Goal: Transaction & Acquisition: Purchase product/service

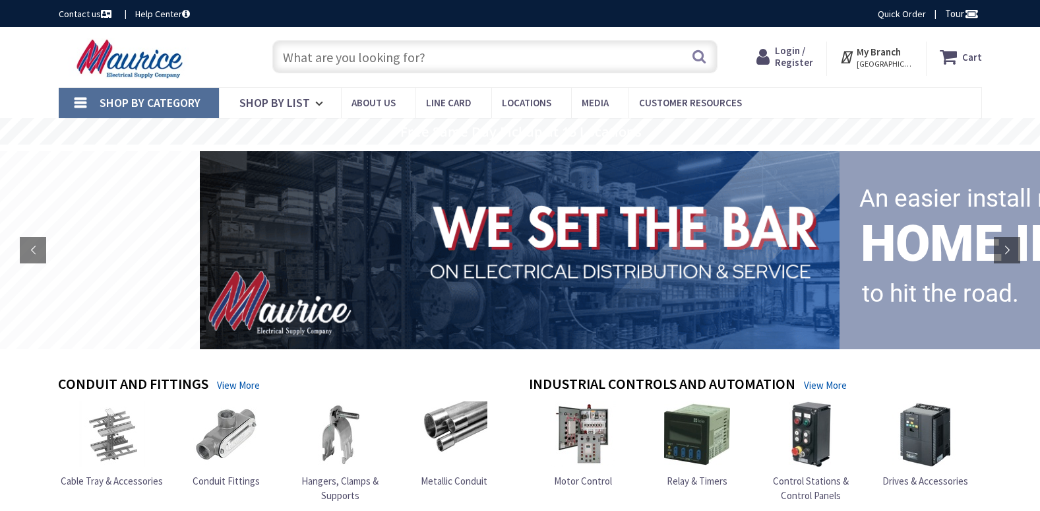
click at [805, 47] on span "Login / Register" at bounding box center [794, 56] width 38 height 24
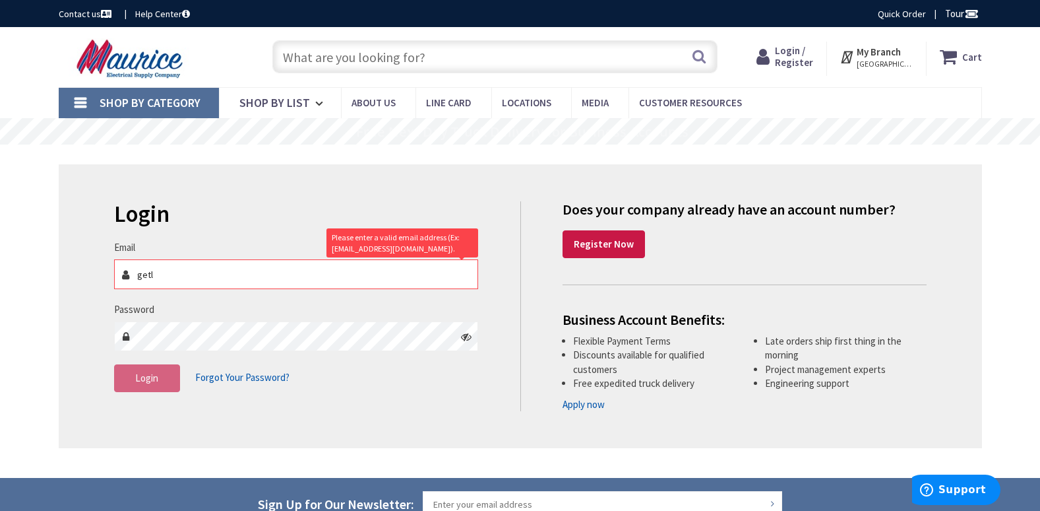
type input "[EMAIL_ADDRESS][DOMAIN_NAME]"
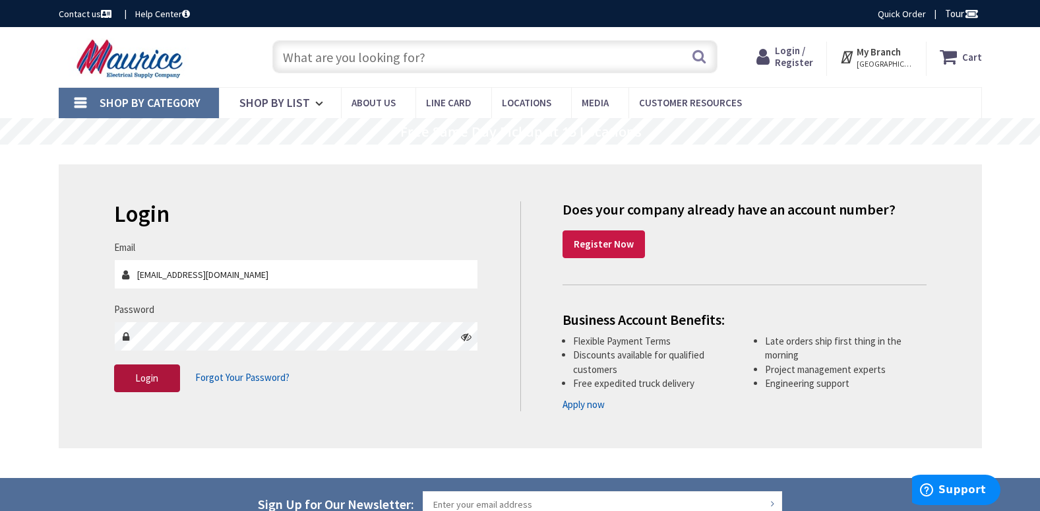
click at [160, 379] on button "Login" at bounding box center [147, 378] width 66 height 28
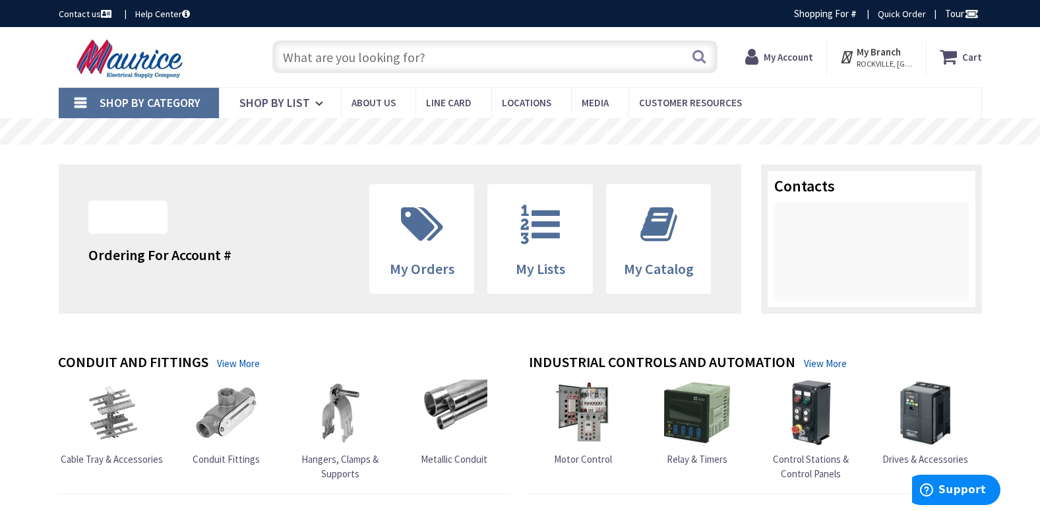
click at [482, 69] on input "text" at bounding box center [494, 56] width 445 height 33
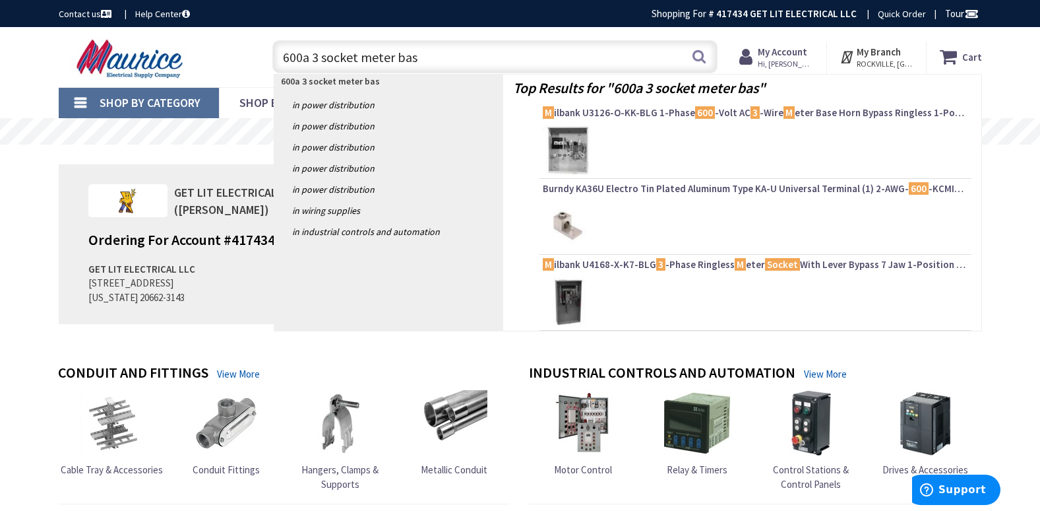
type input "600a 3 socket meter base"
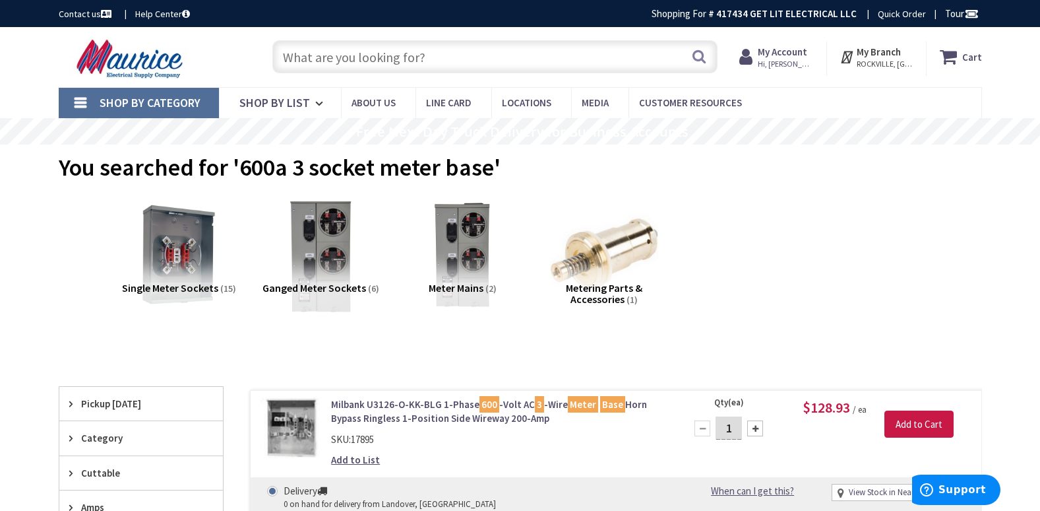
click at [332, 253] on img at bounding box center [320, 254] width 119 height 119
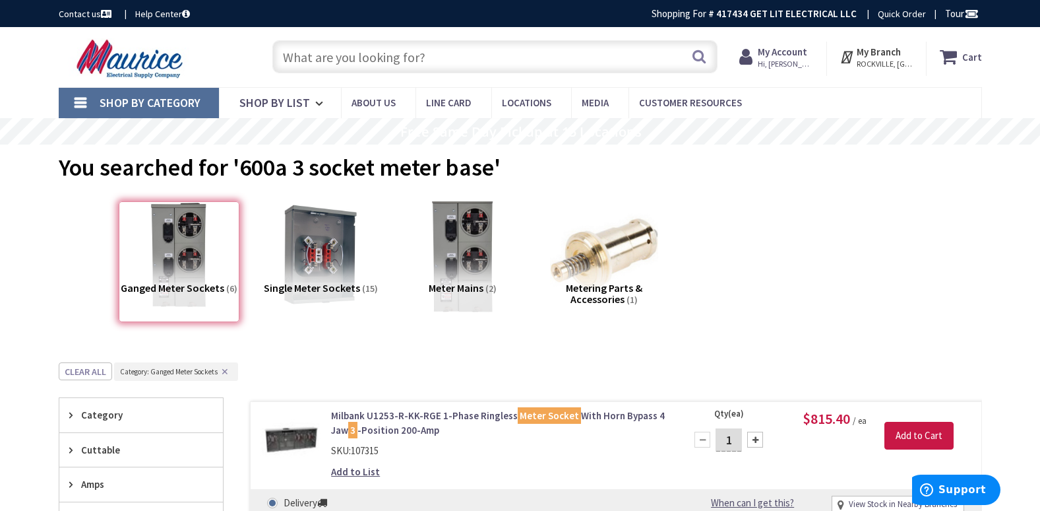
click at [444, 205] on img at bounding box center [461, 254] width 119 height 119
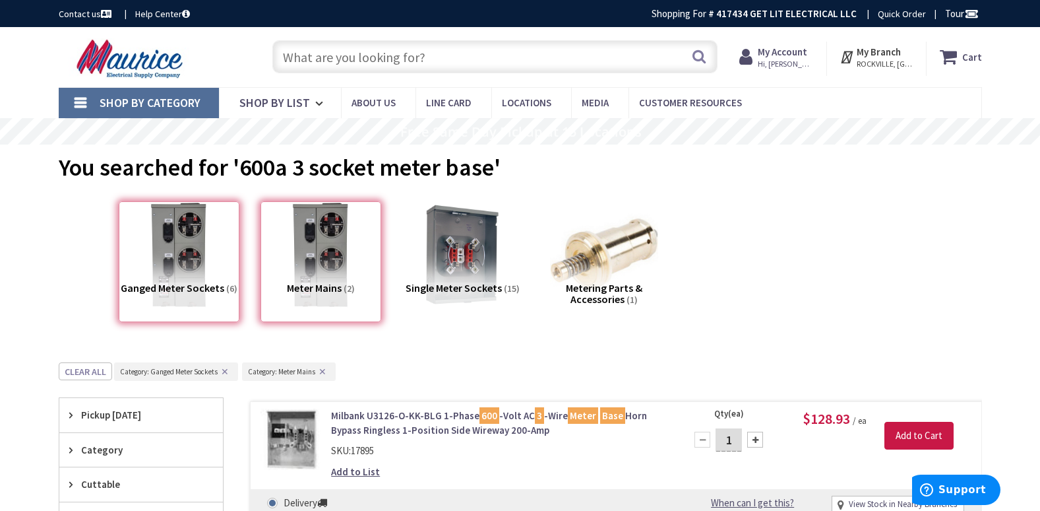
click at [176, 264] on div "Ganged Meter Sockets (6)" at bounding box center [179, 261] width 121 height 121
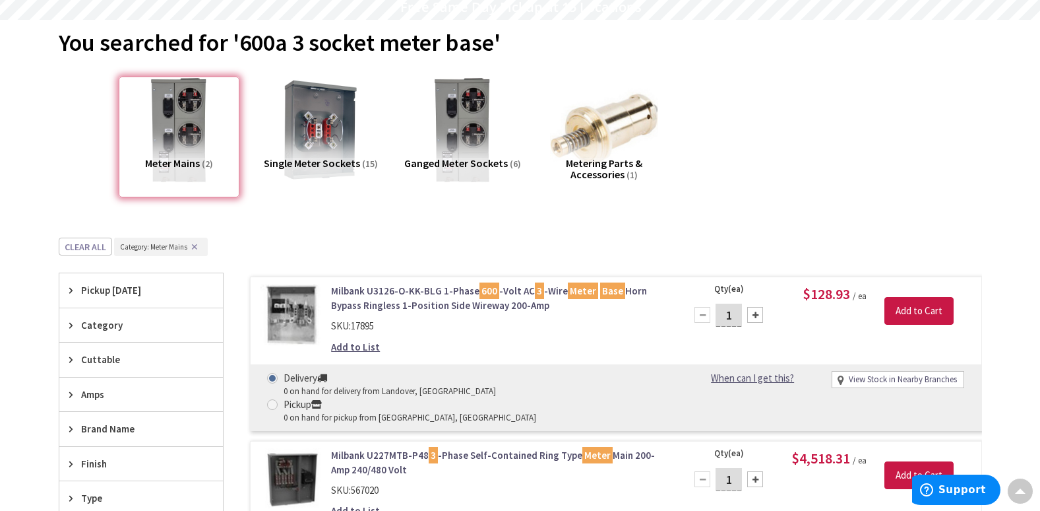
scroll to position [81, 0]
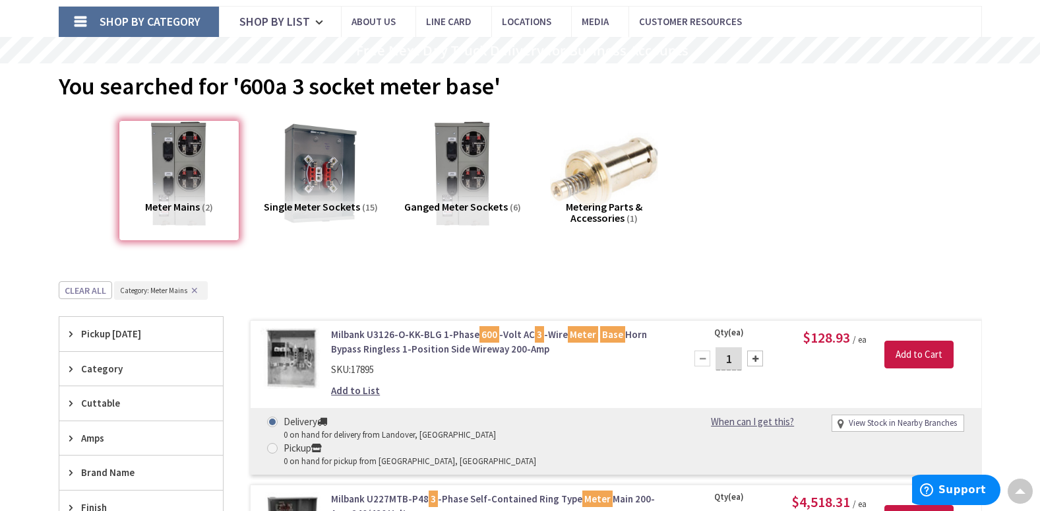
click at [154, 201] on div "Meter Mains (2)" at bounding box center [179, 180] width 121 height 121
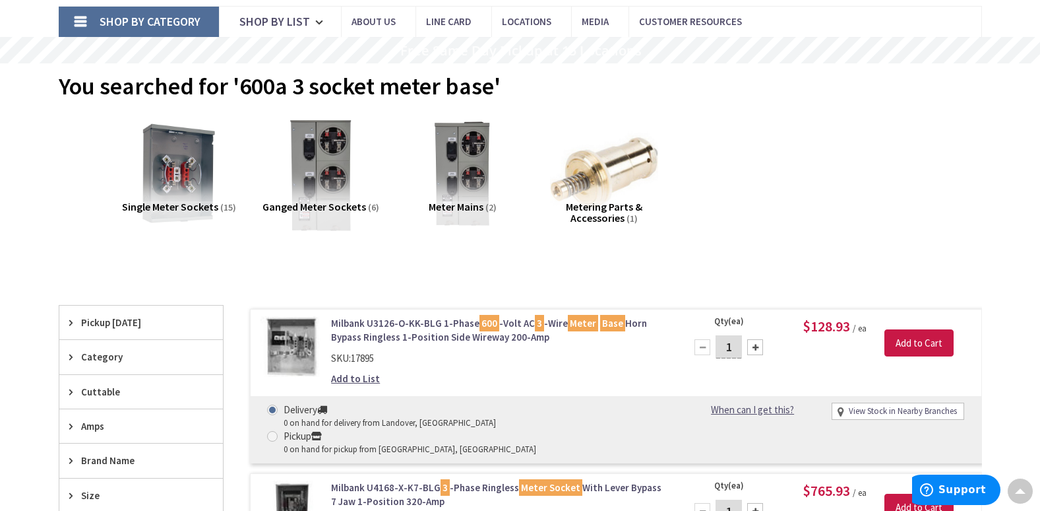
click at [315, 187] on img at bounding box center [320, 172] width 119 height 119
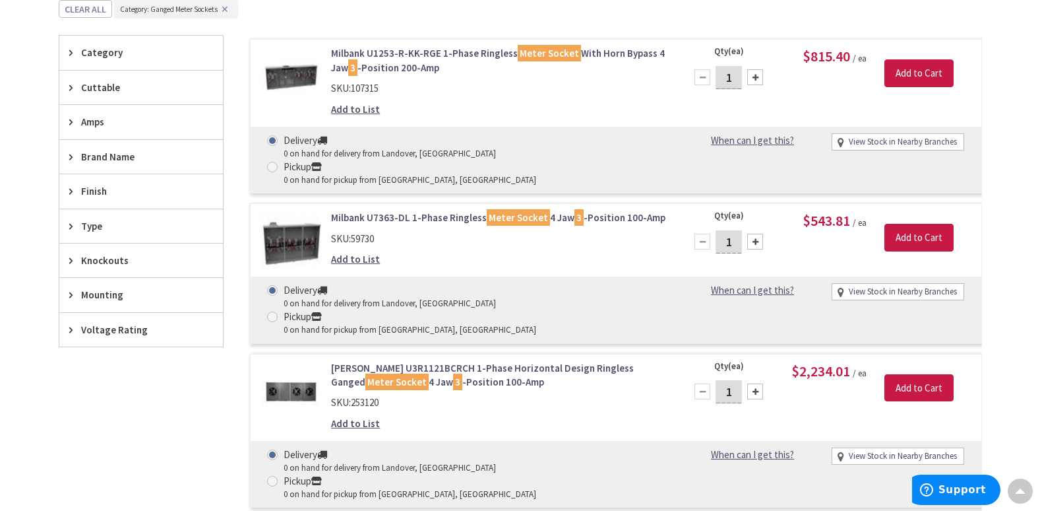
click at [409, 60] on link "Milbank U1253-R-KK-RGE 1-Phase Ringless Meter Socket With Horn Bypass 4 Jaw 3 -…" at bounding box center [499, 60] width 336 height 28
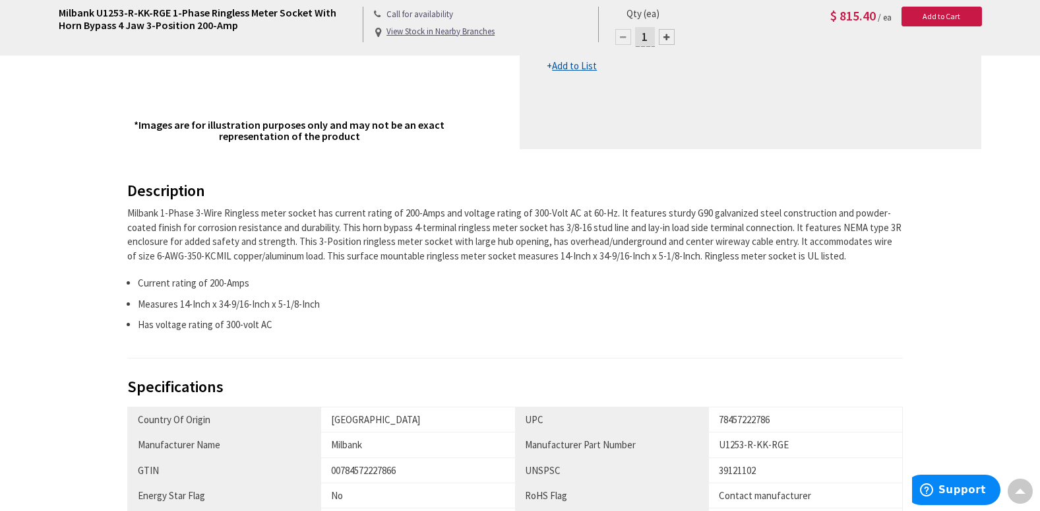
scroll to position [431, 0]
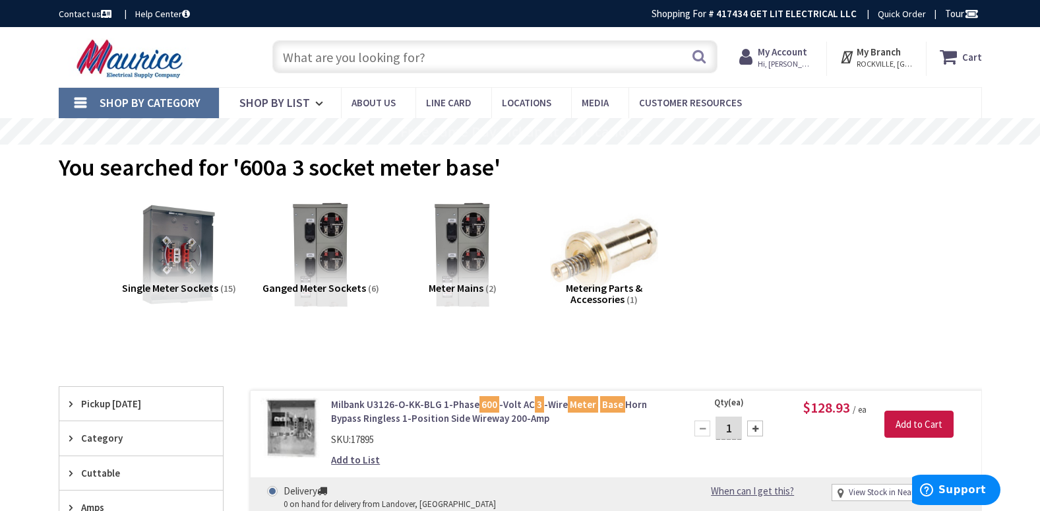
click at [336, 292] on span "Ganged Meter Sockets" at bounding box center [315, 287] width 104 height 13
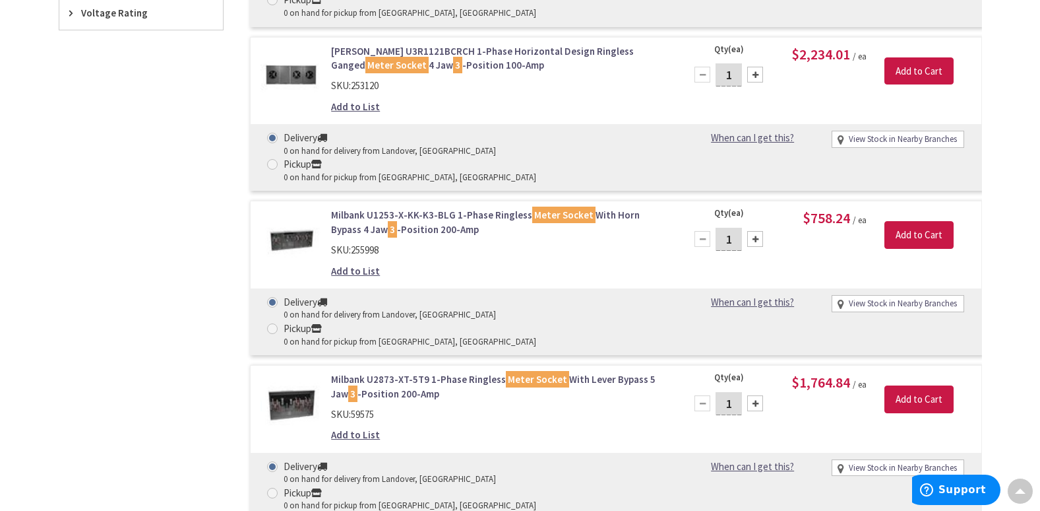
scroll to position [705, 0]
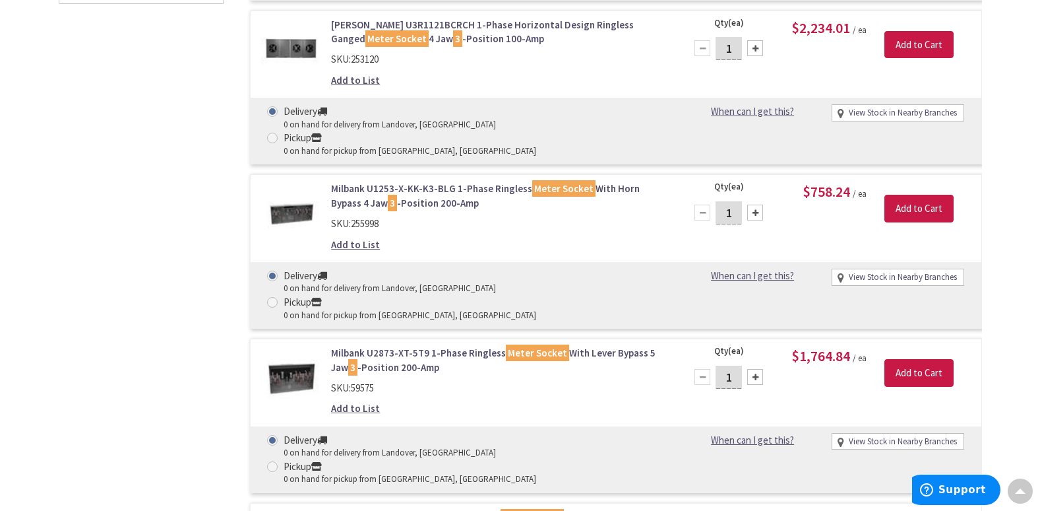
click at [456, 181] on link "Milbank U1253-X-KK-K3-BLG 1-Phase Ringless Meter Socket With Horn Bypass 4 Jaw …" at bounding box center [499, 195] width 336 height 28
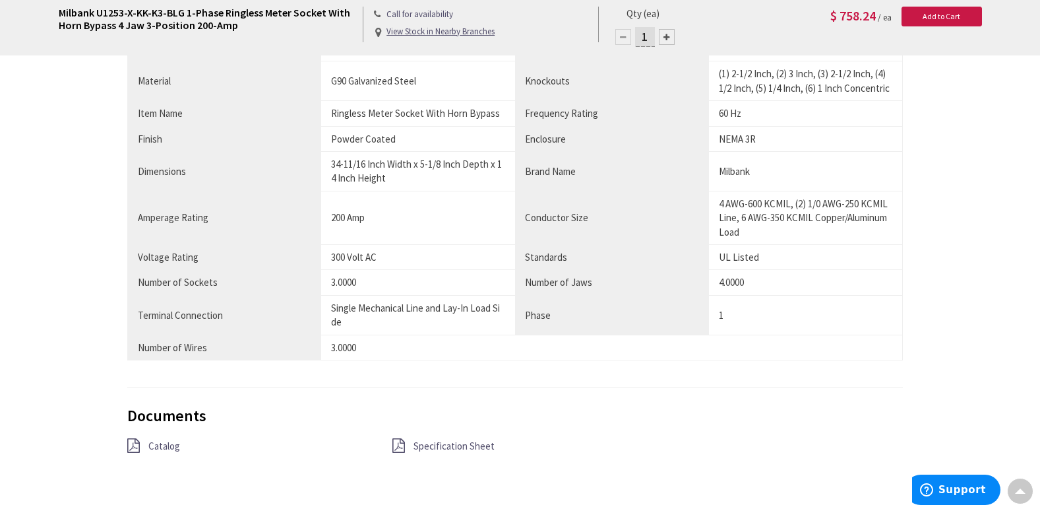
scroll to position [924, 0]
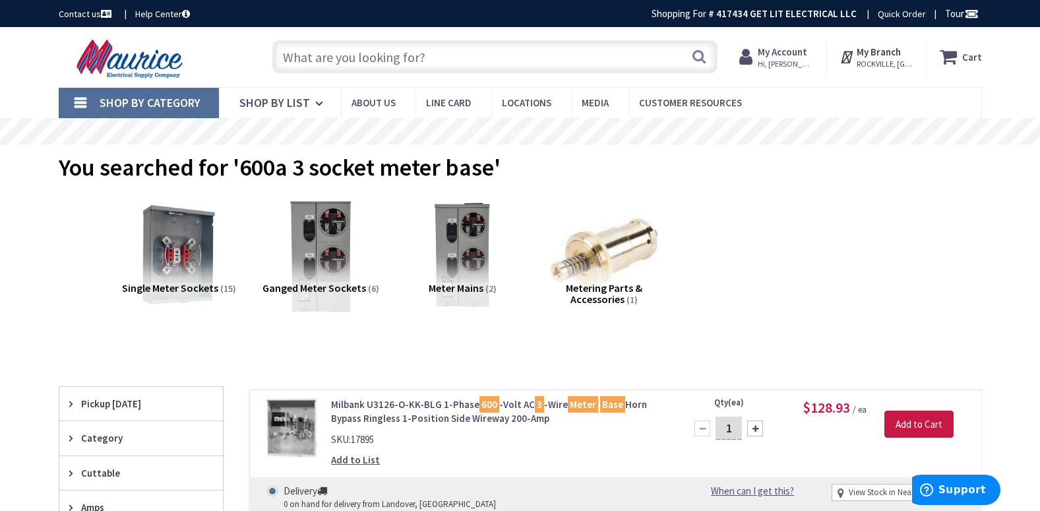
click at [333, 253] on img at bounding box center [320, 254] width 119 height 119
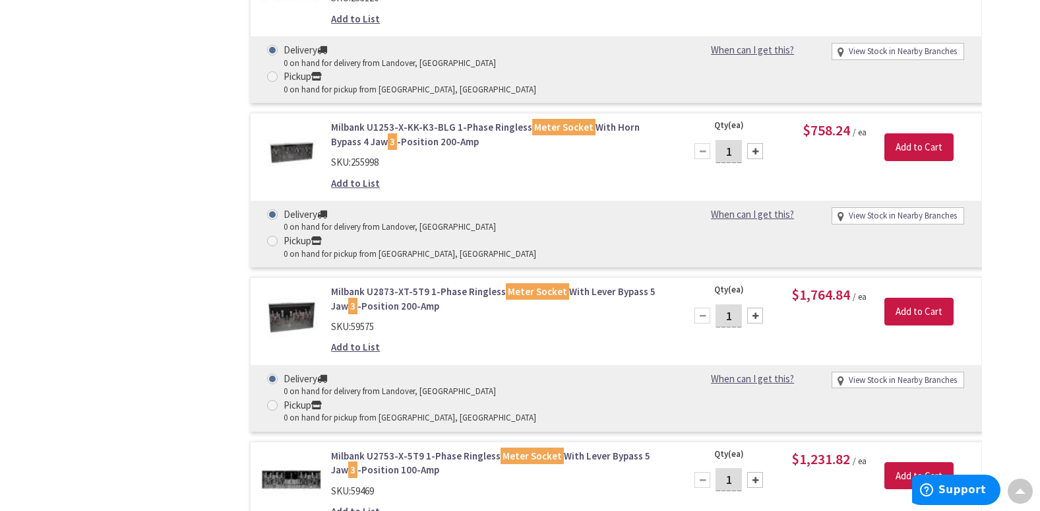
scroll to position [776, 0]
